Goal: Task Accomplishment & Management: Complete application form

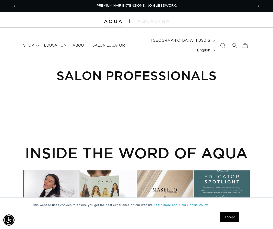
click at [110, 23] on div at bounding box center [136, 19] width 273 height 15
click at [110, 17] on div at bounding box center [136, 19] width 273 height 15
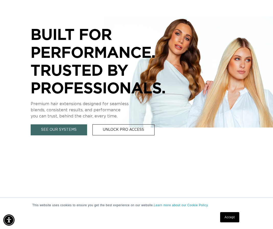
scroll to position [148, 0]
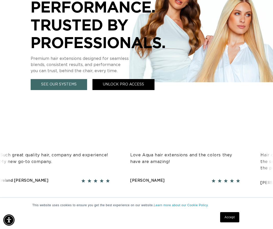
click at [133, 79] on link "Unlock Pro Access" at bounding box center [123, 84] width 62 height 11
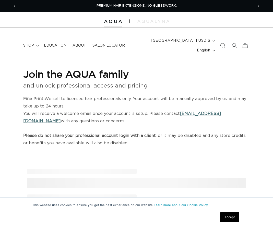
select select "US"
select select "[GEOGRAPHIC_DATA]"
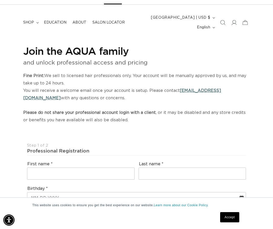
scroll to position [0, 474]
